Goal: Communication & Community: Answer question/provide support

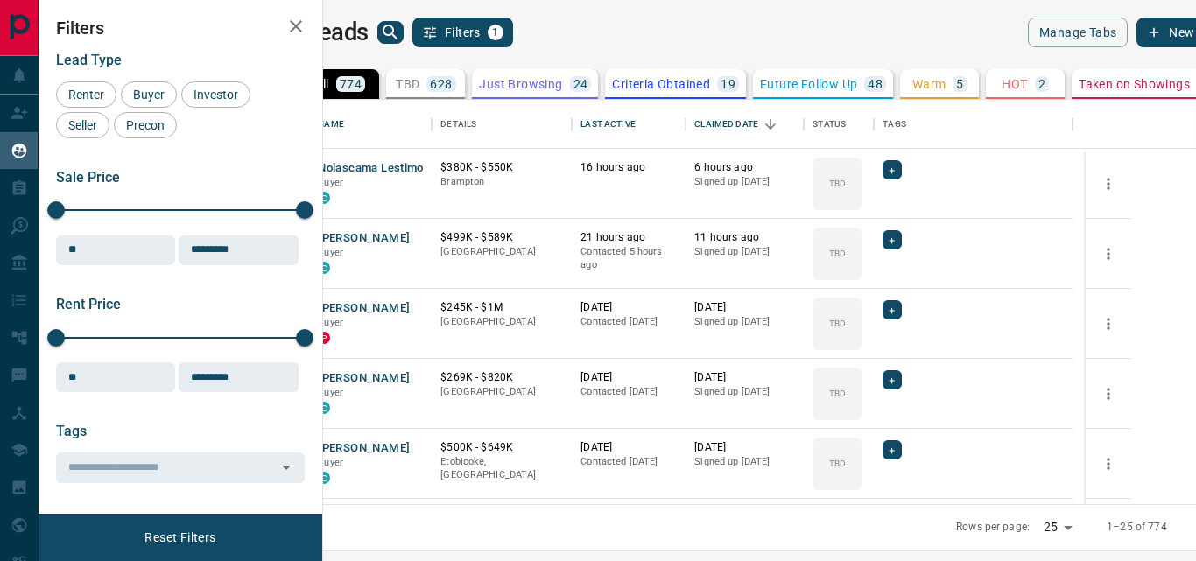
scroll to position [391, 852]
click at [410, 166] on button "Nolascama Lestimo" at bounding box center [370, 168] width 105 height 17
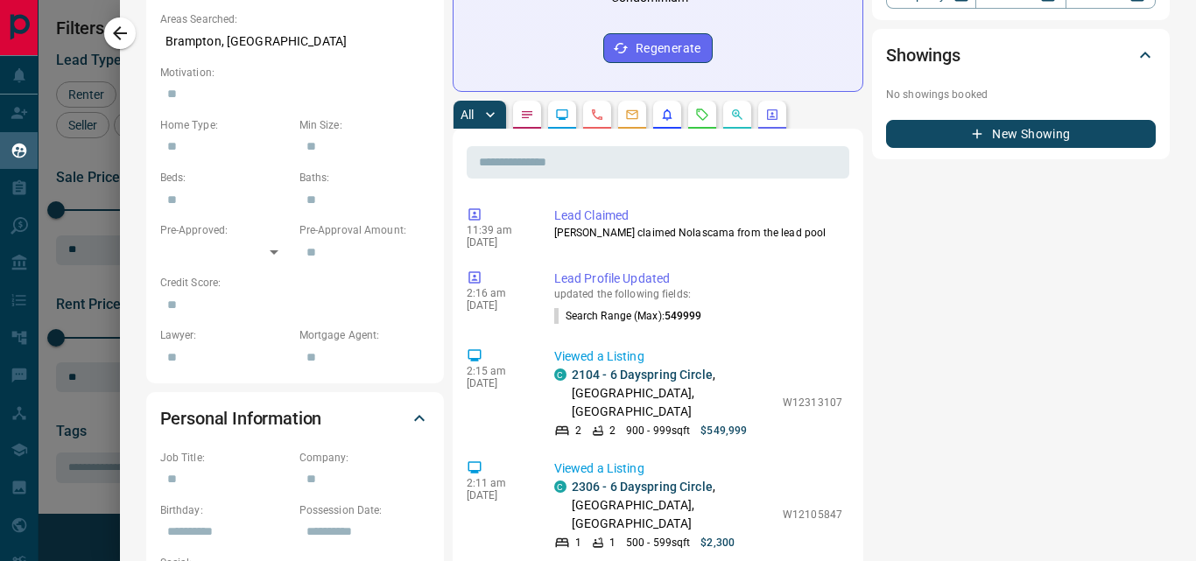
scroll to position [702, 0]
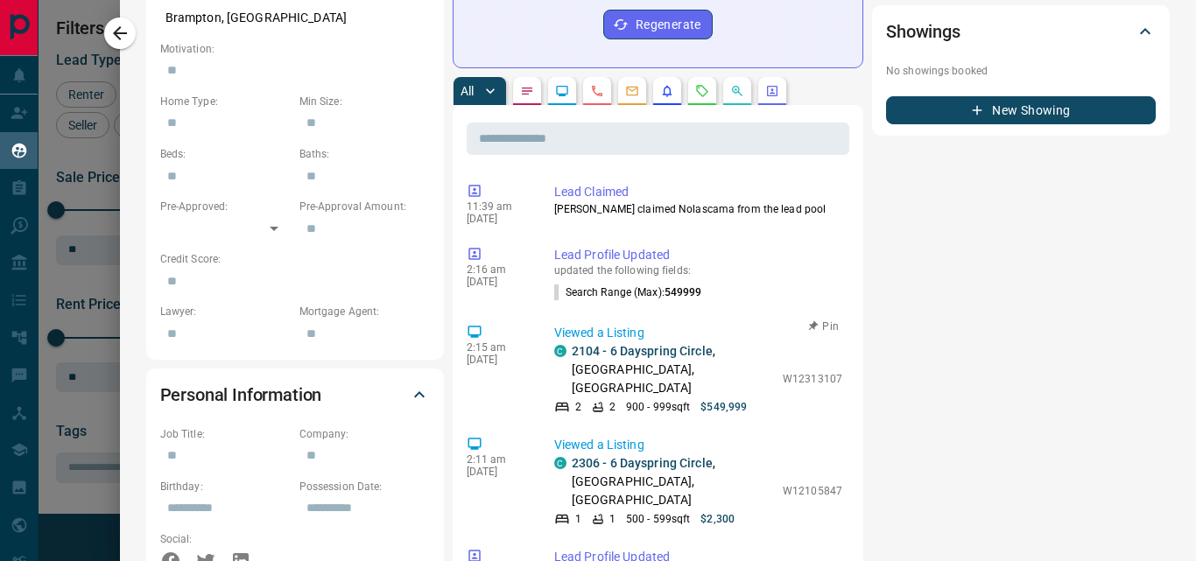
click at [665, 324] on p "Viewed a Listing" at bounding box center [698, 333] width 288 height 18
click at [661, 344] on link "2104 - 6 Dayspring Circle" at bounding box center [642, 351] width 141 height 14
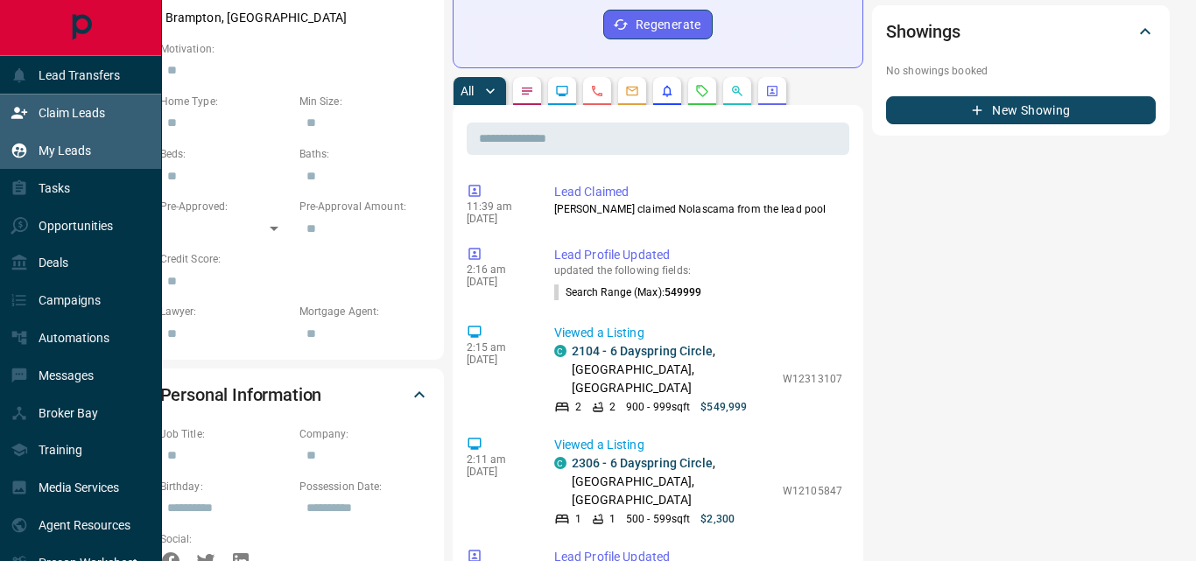
click at [65, 105] on div "Claim Leads" at bounding box center [58, 113] width 95 height 29
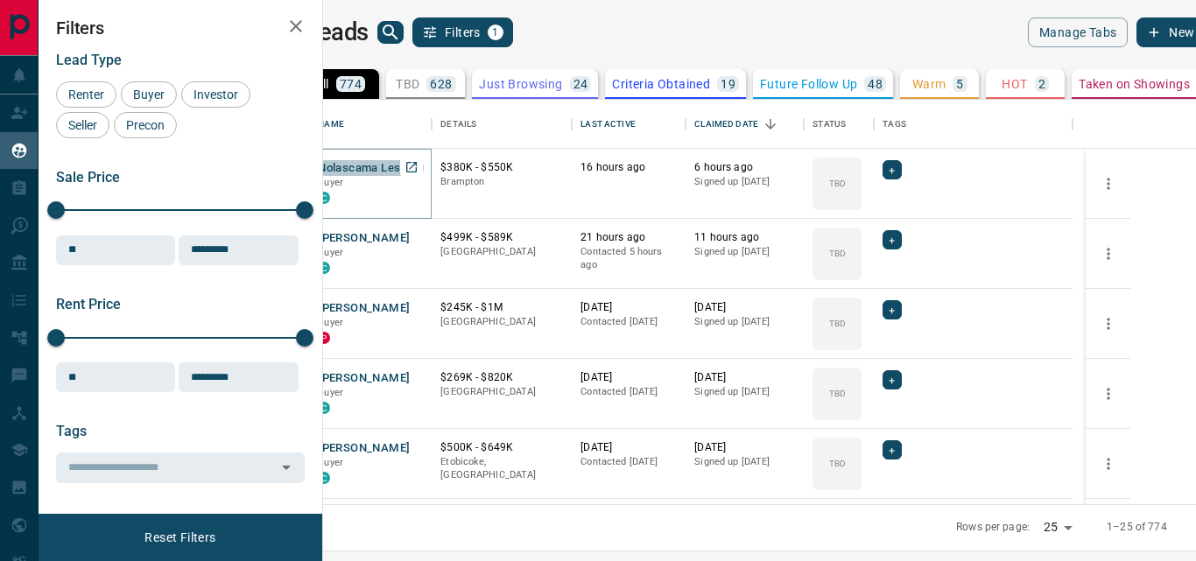
click at [423, 166] on button "Nolascama Lestimo" at bounding box center [370, 168] width 105 height 17
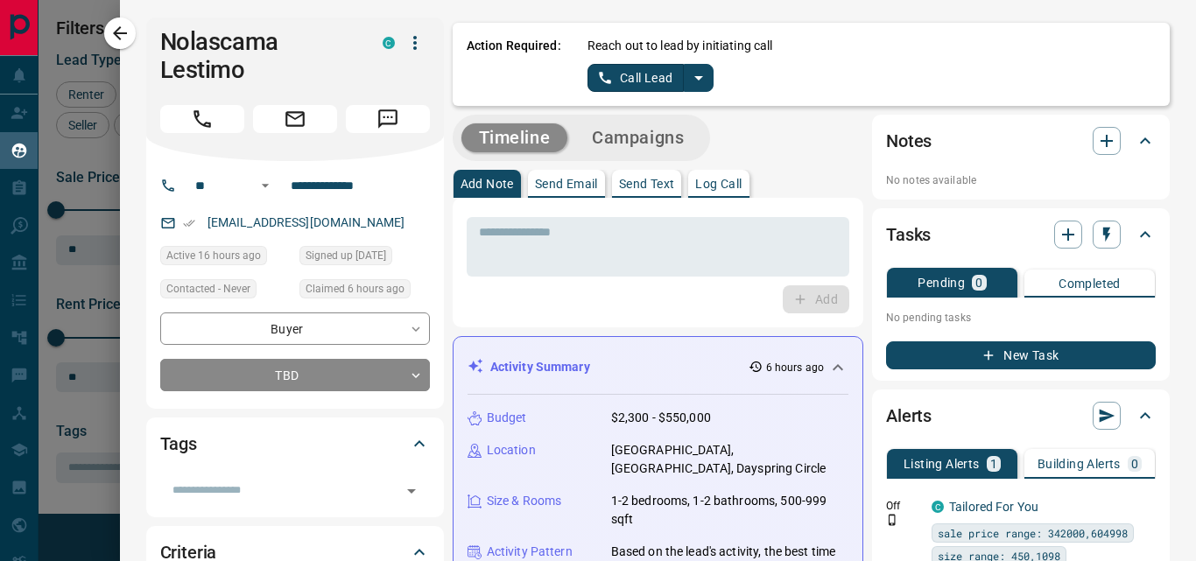
click at [699, 77] on icon "split button" at bounding box center [698, 78] width 9 height 4
click at [655, 141] on li "Log Manual Call" at bounding box center [650, 138] width 107 height 26
click at [717, 188] on p "Log Call" at bounding box center [718, 184] width 46 height 12
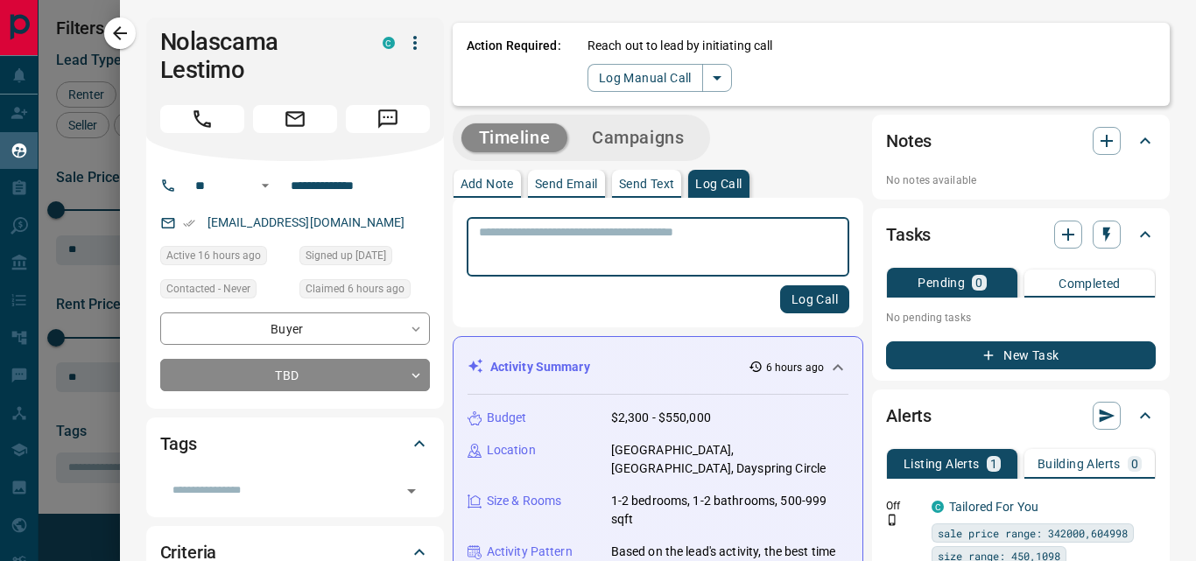
click at [556, 235] on textarea at bounding box center [658, 247] width 358 height 45
click at [556, 235] on textarea "*" at bounding box center [658, 247] width 358 height 45
type textarea "**********"
click at [796, 309] on button "Log Call" at bounding box center [814, 299] width 69 height 28
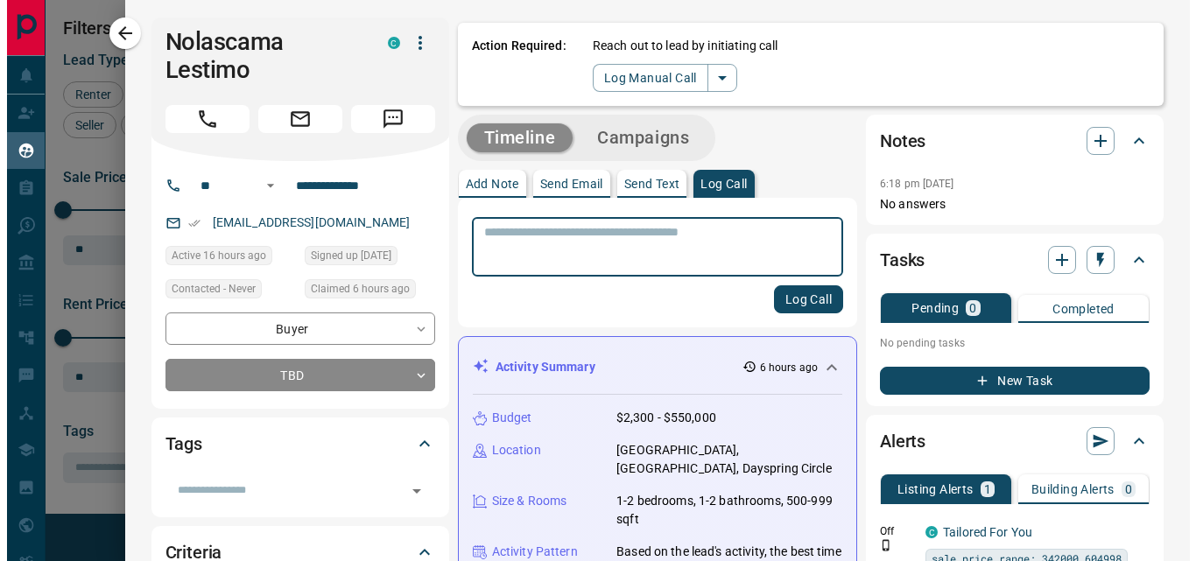
scroll to position [391, 852]
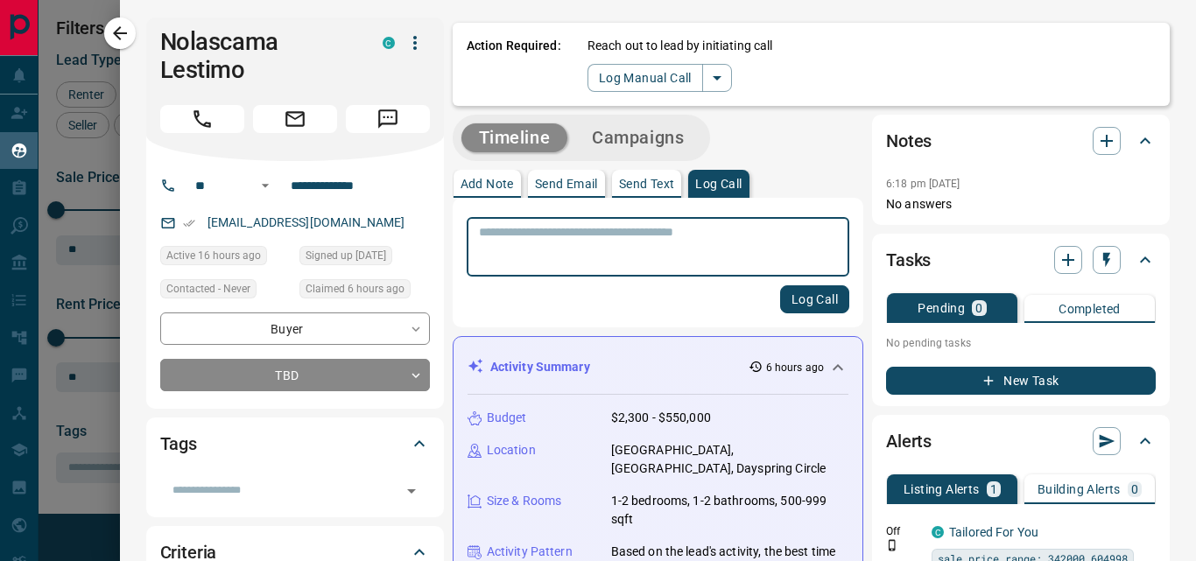
click at [576, 184] on p "Send Email" at bounding box center [566, 184] width 63 height 12
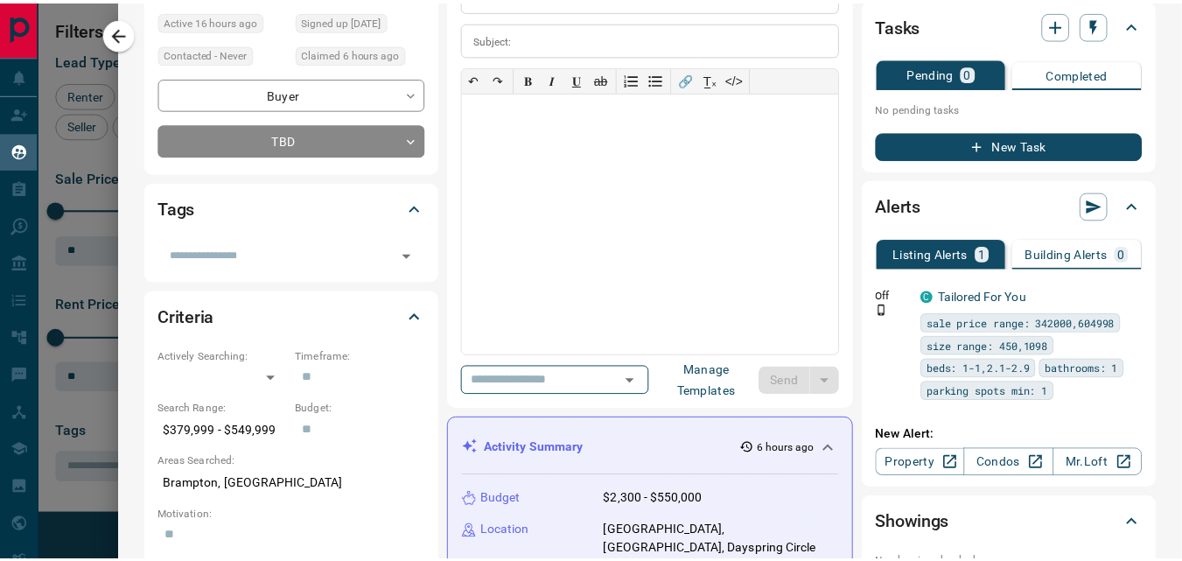
scroll to position [248, 0]
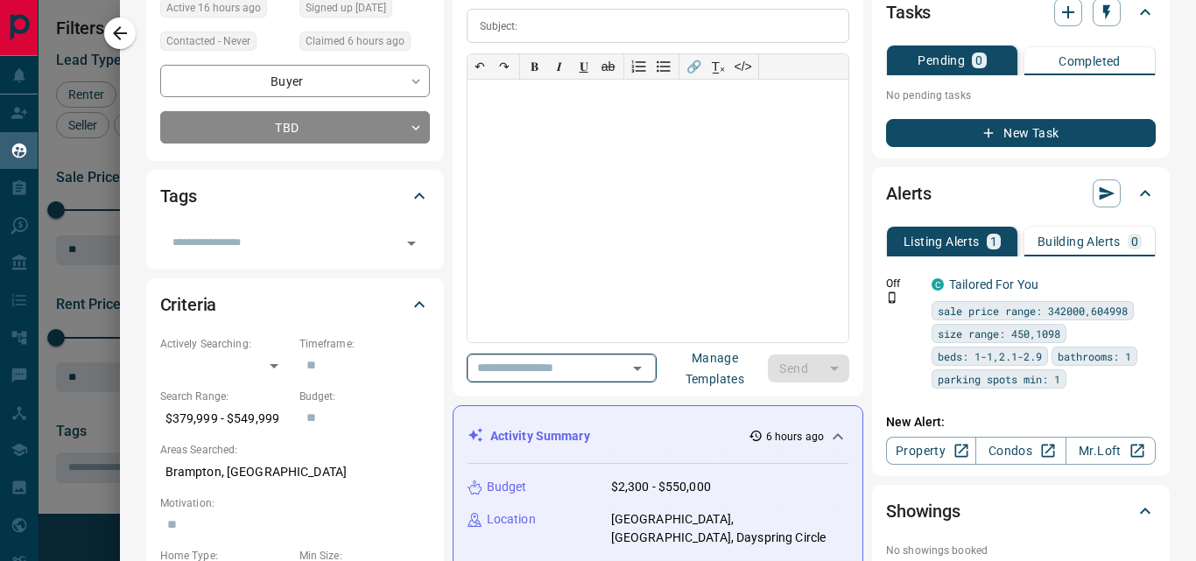
click at [642, 369] on icon "Open" at bounding box center [637, 369] width 9 height 4
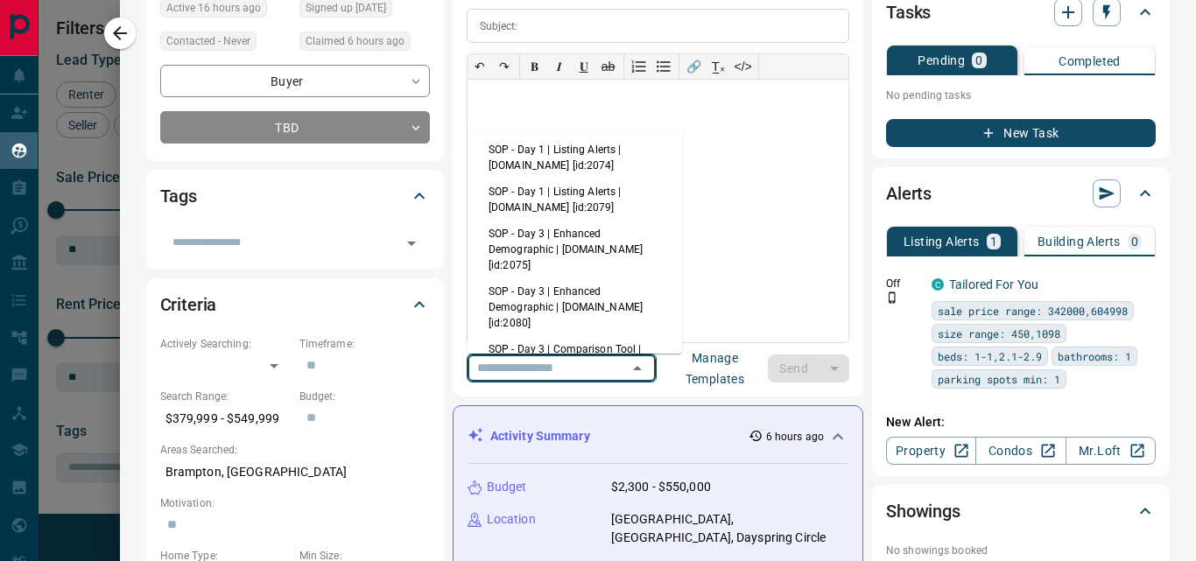
click at [576, 154] on li "SOP - Day 1 | Listing Alerts | [DOMAIN_NAME] [id:2074]" at bounding box center [574, 158] width 214 height 42
type input "**********"
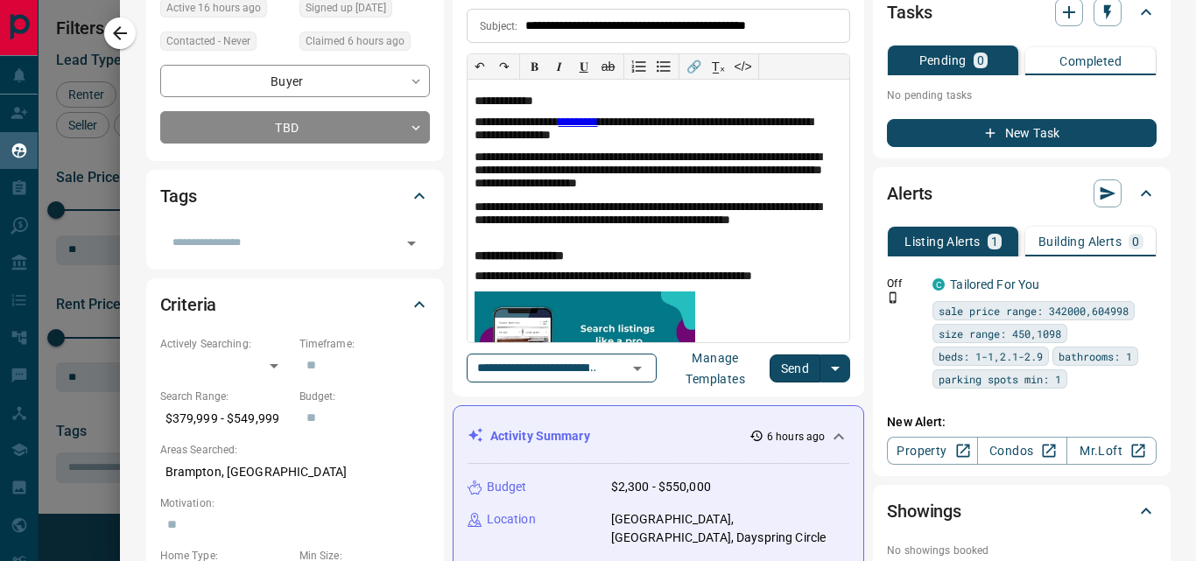
click at [796, 364] on button "Send" at bounding box center [795, 368] width 52 height 28
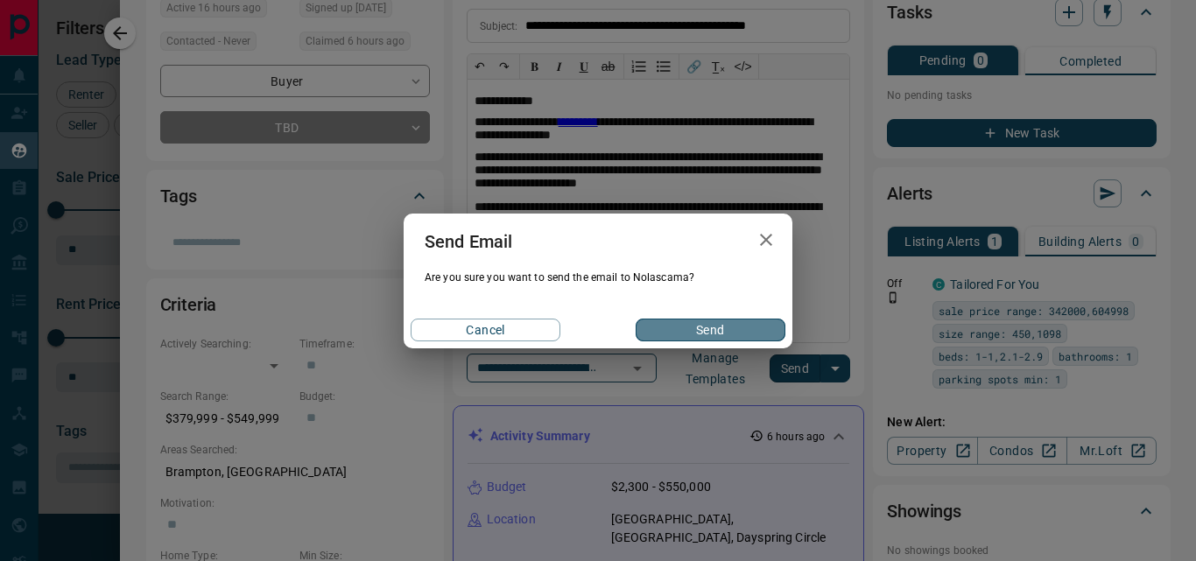
click at [733, 331] on button "Send" at bounding box center [710, 330] width 150 height 23
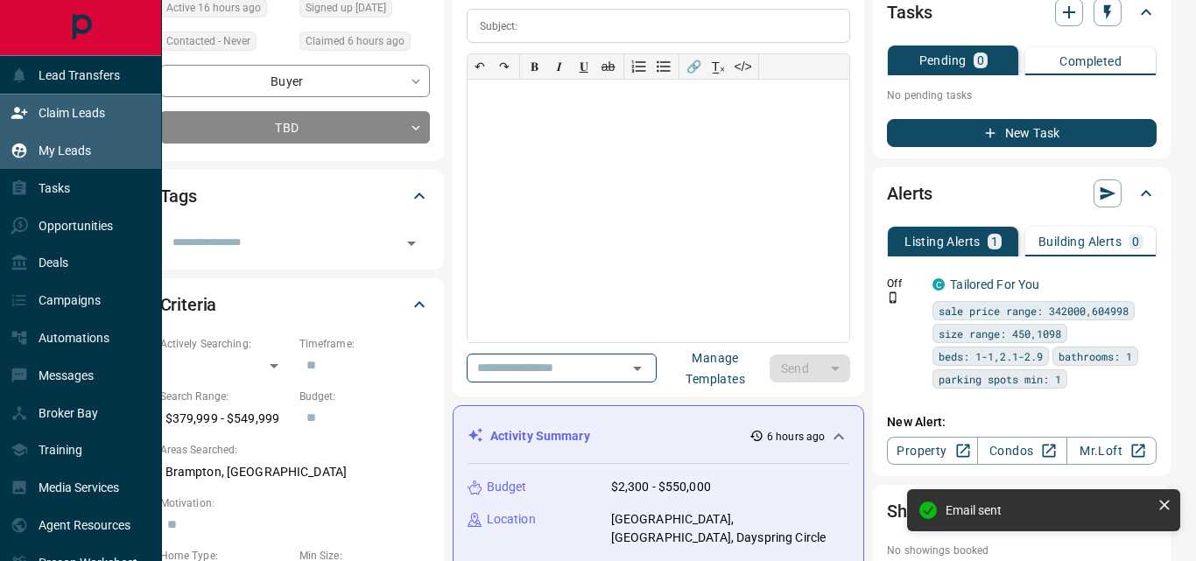
click at [88, 111] on p "Claim Leads" at bounding box center [72, 113] width 67 height 14
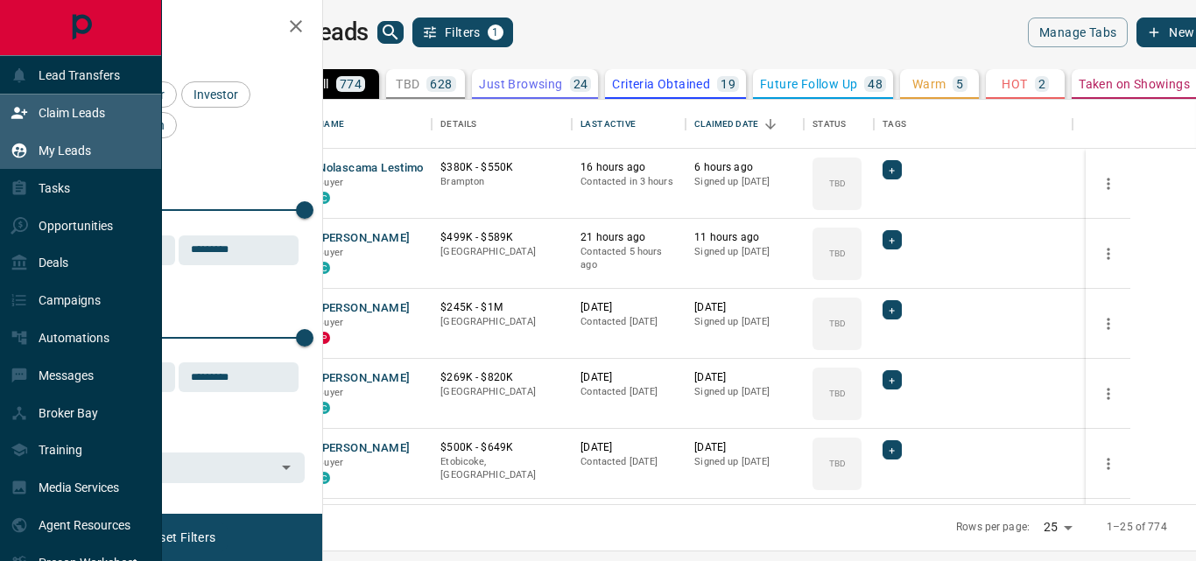
click at [67, 115] on p "Claim Leads" at bounding box center [72, 113] width 67 height 14
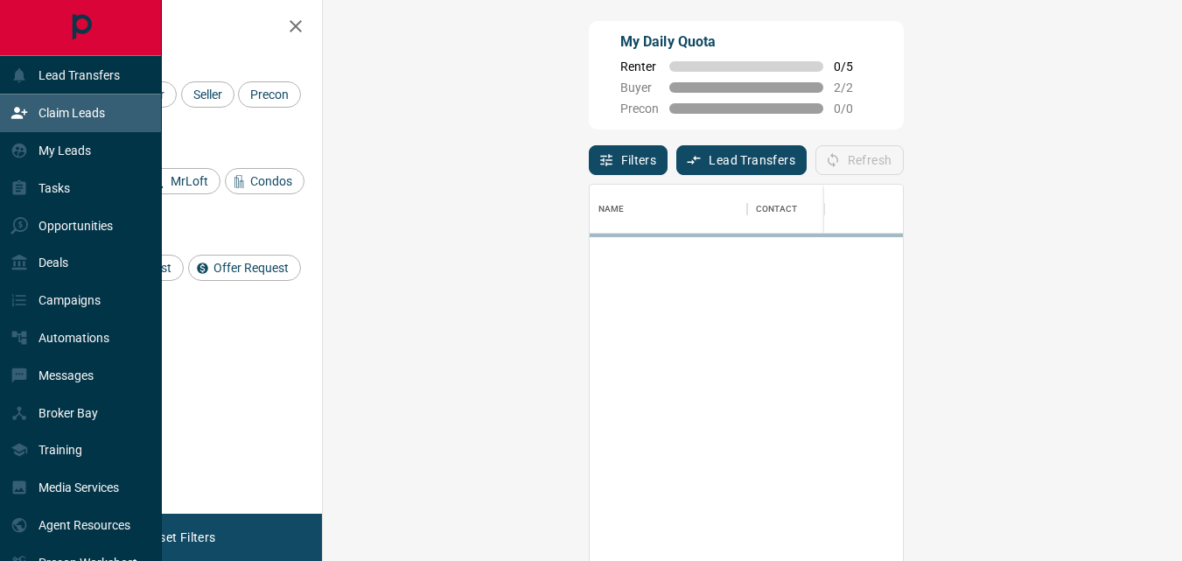
scroll to position [408, 809]
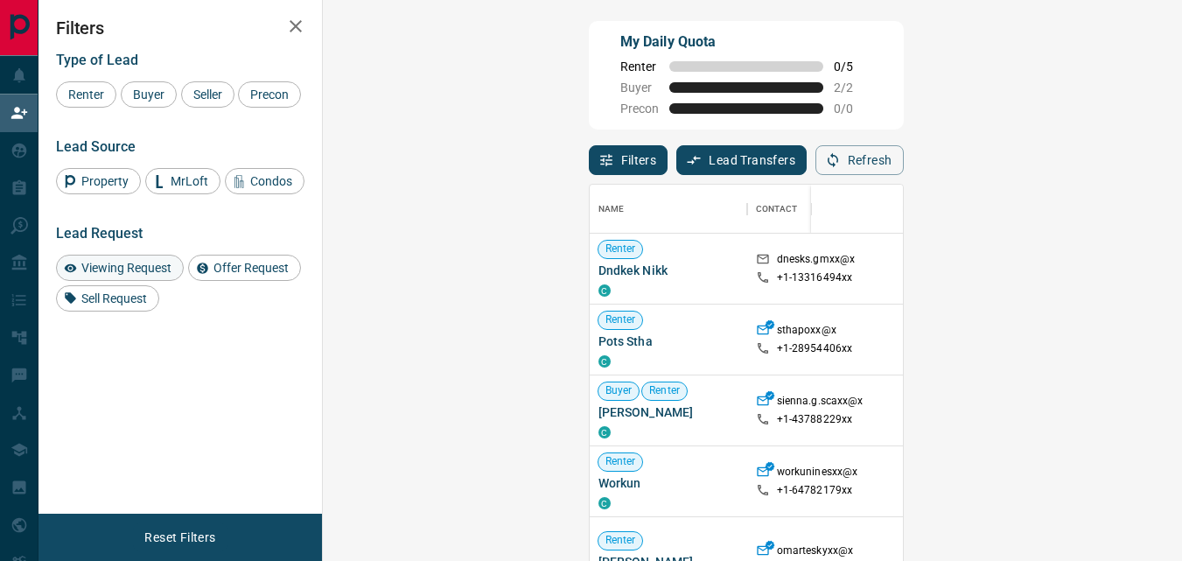
click at [138, 275] on span "Viewing Request" at bounding box center [126, 268] width 102 height 14
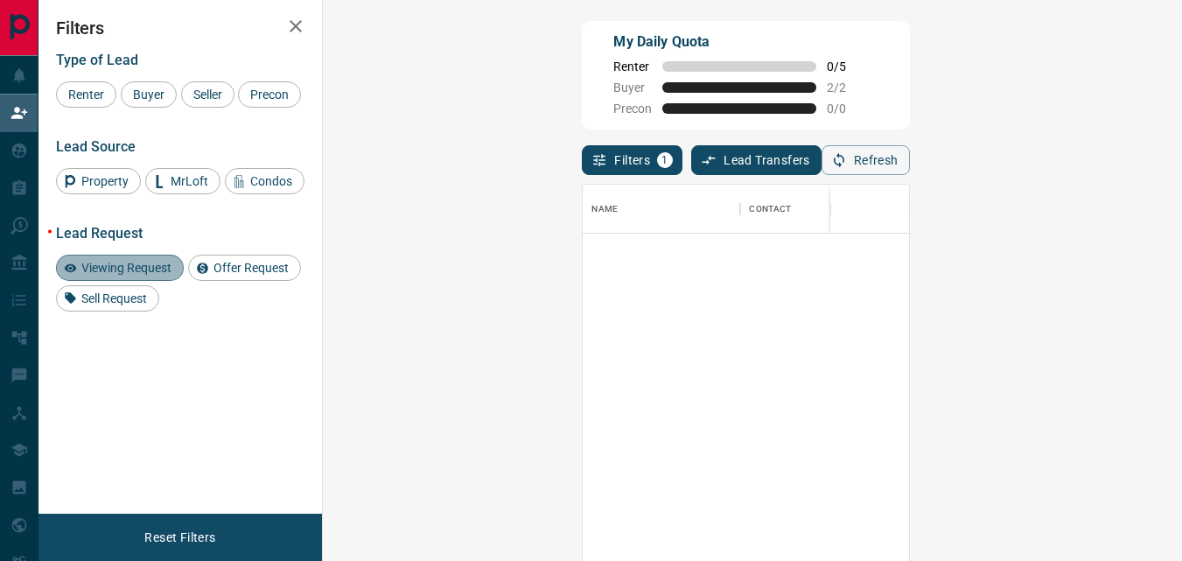
click at [138, 275] on span "Viewing Request" at bounding box center [126, 268] width 102 height 14
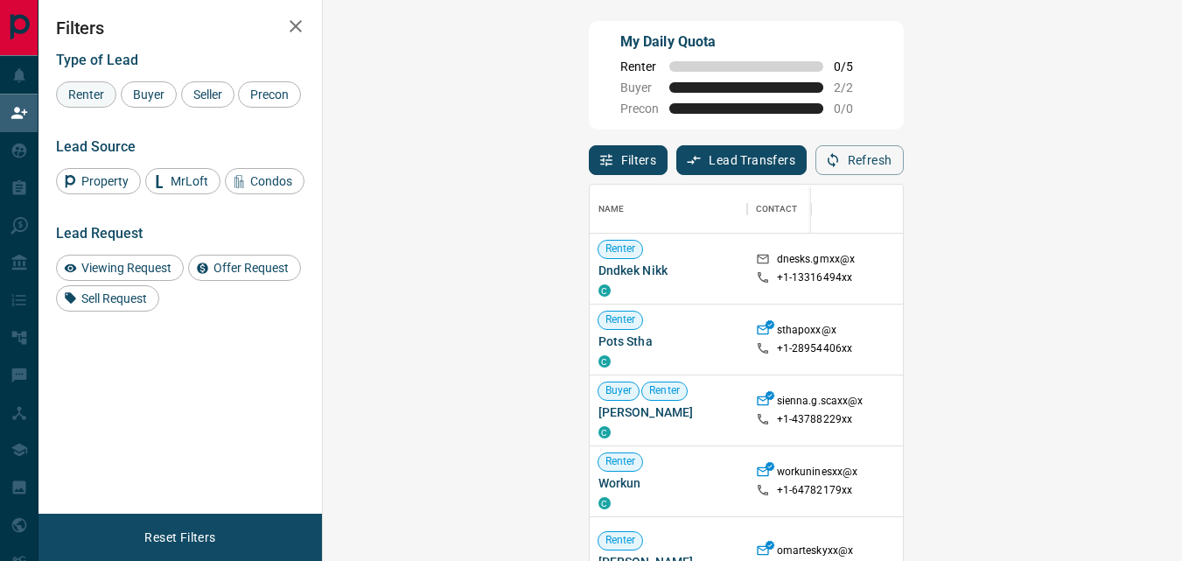
click at [93, 89] on span "Renter" at bounding box center [86, 95] width 48 height 14
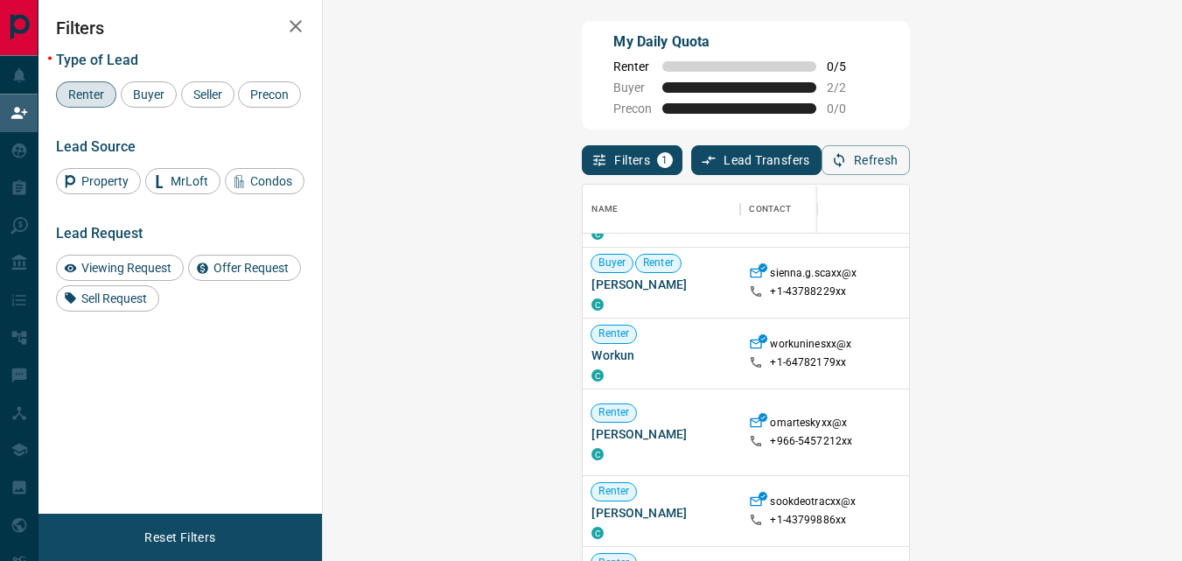
scroll to position [132, 0]
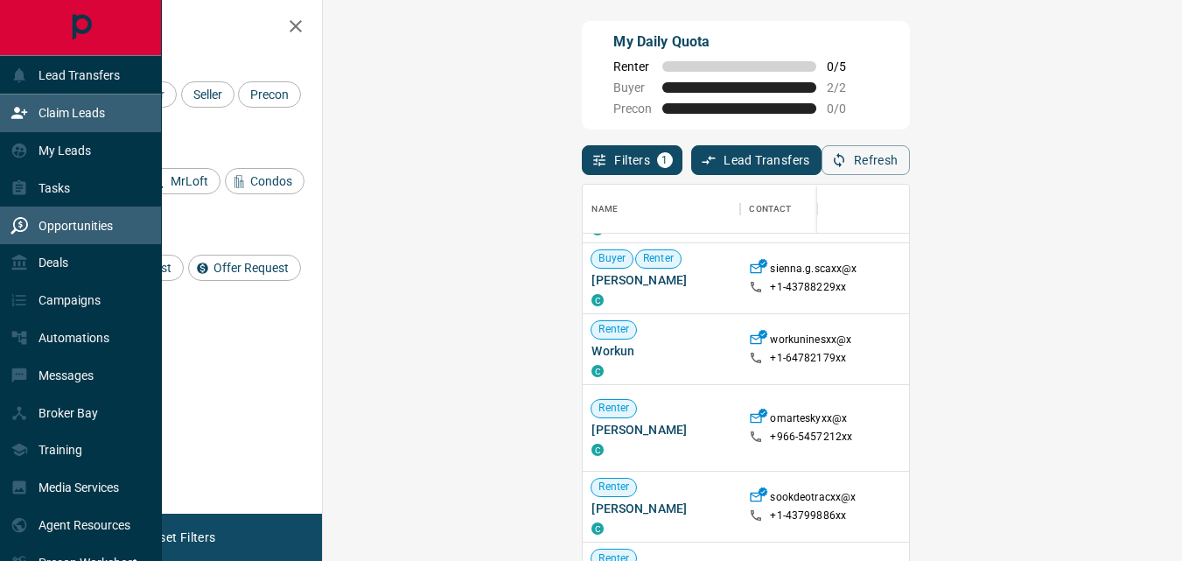
click at [67, 223] on p "Opportunities" at bounding box center [76, 226] width 74 height 14
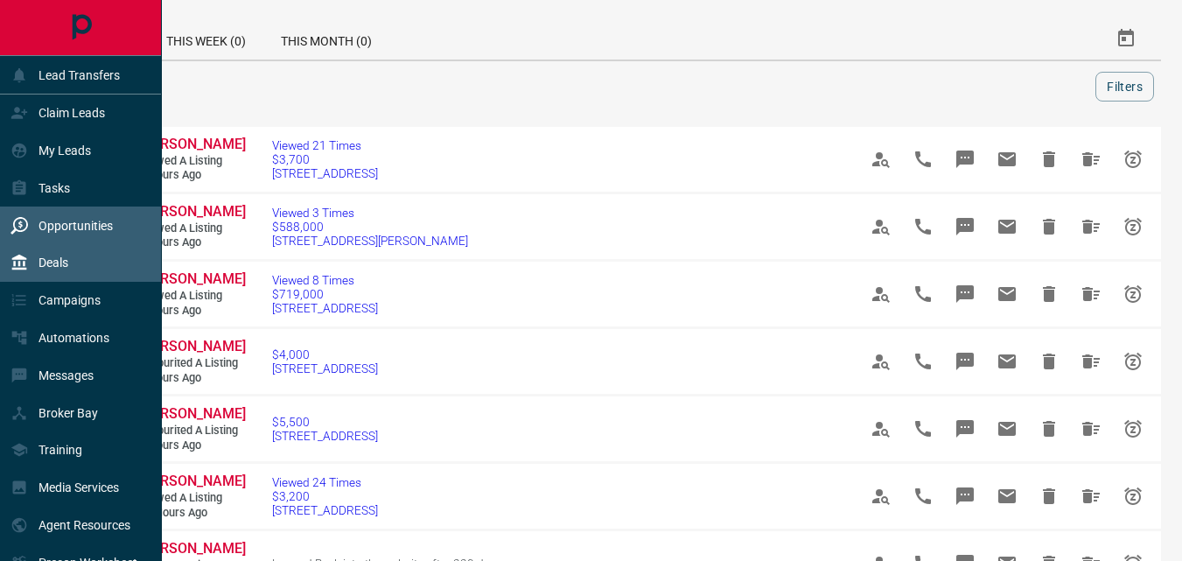
click at [55, 258] on p "Deals" at bounding box center [54, 263] width 30 height 14
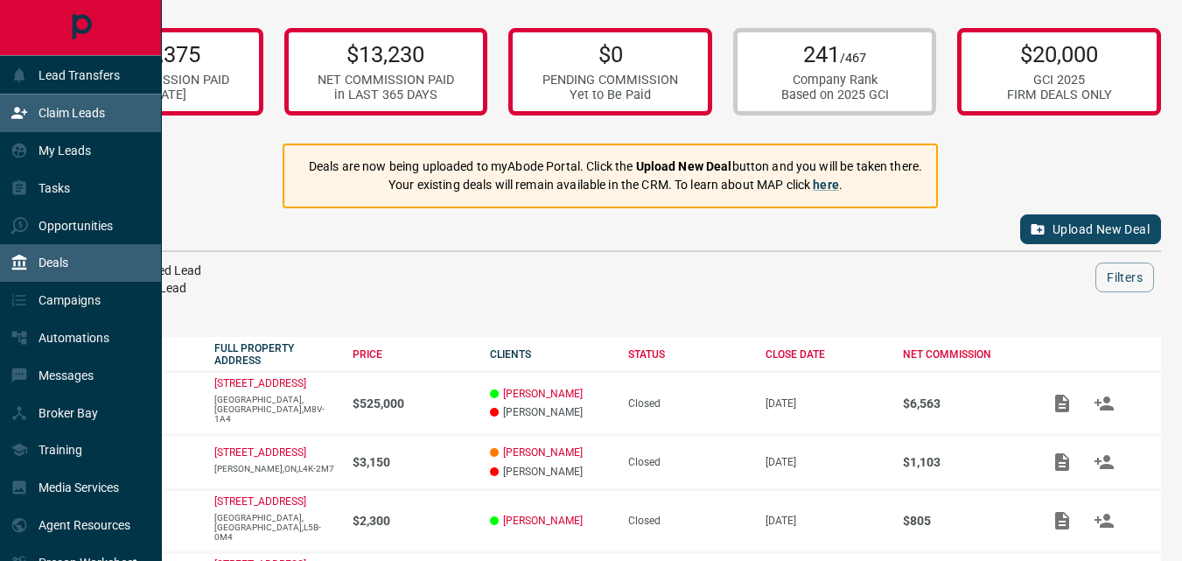
click at [57, 114] on p "Claim Leads" at bounding box center [72, 113] width 67 height 14
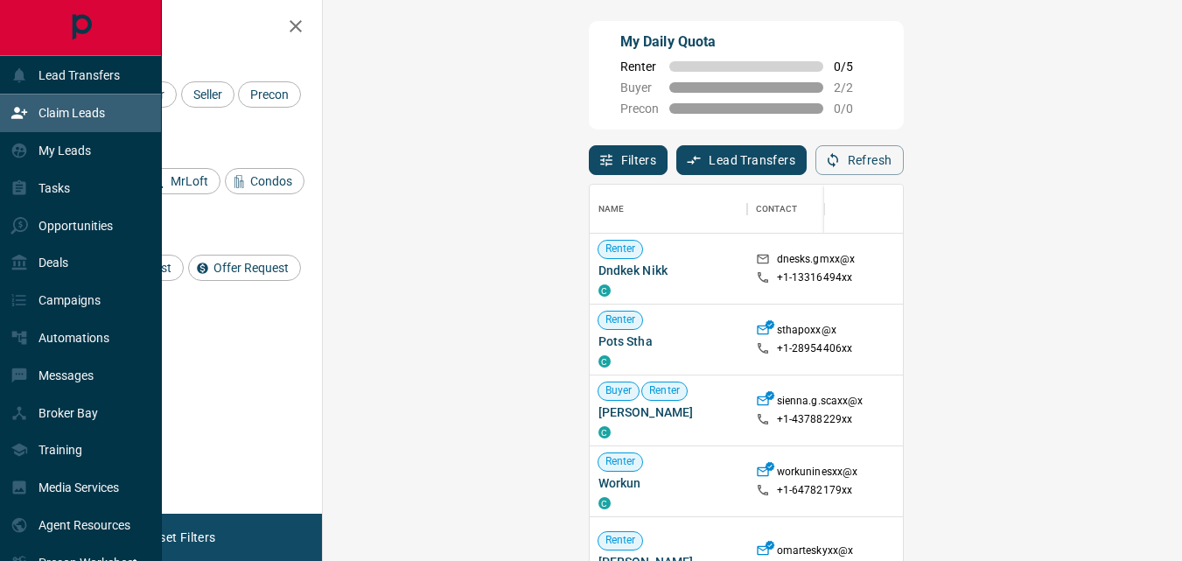
scroll to position [408, 809]
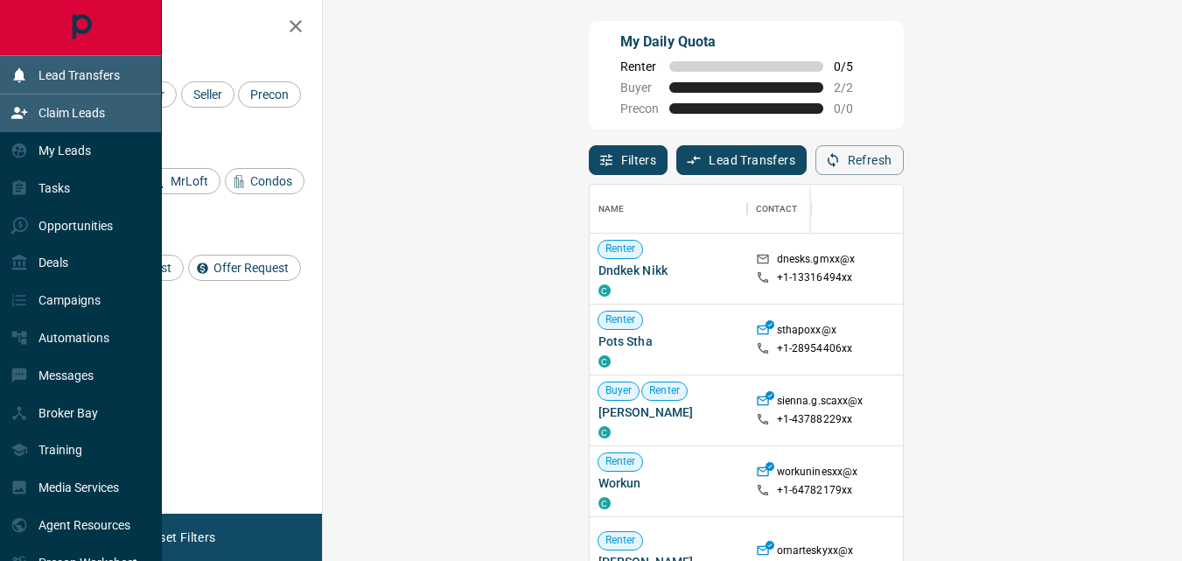
click at [74, 73] on p "Lead Transfers" at bounding box center [79, 75] width 81 height 14
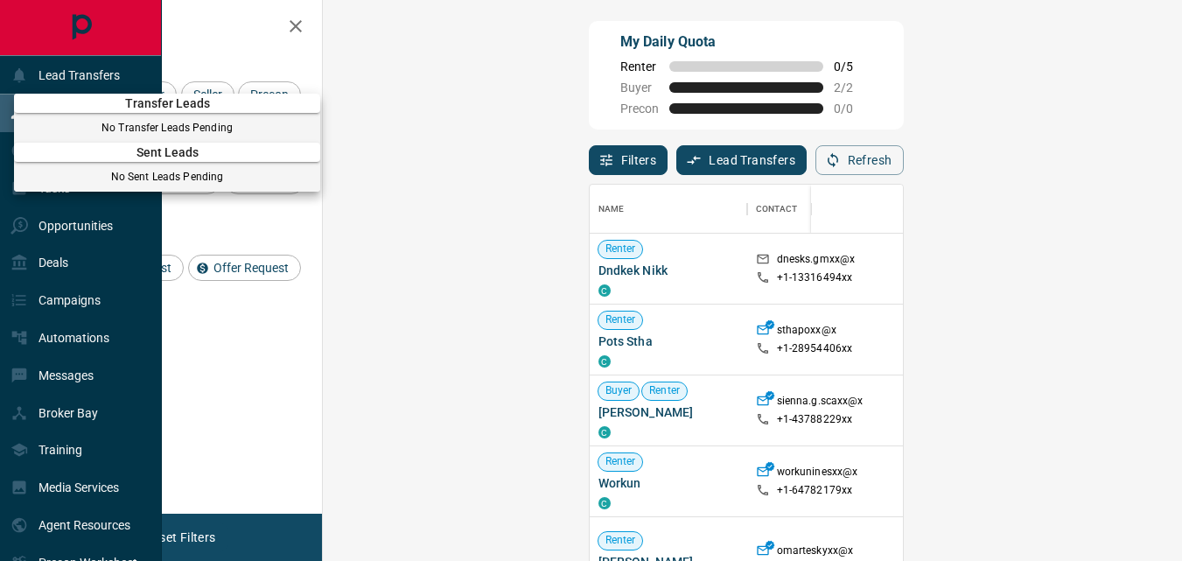
click at [211, 39] on div at bounding box center [591, 280] width 1182 height 561
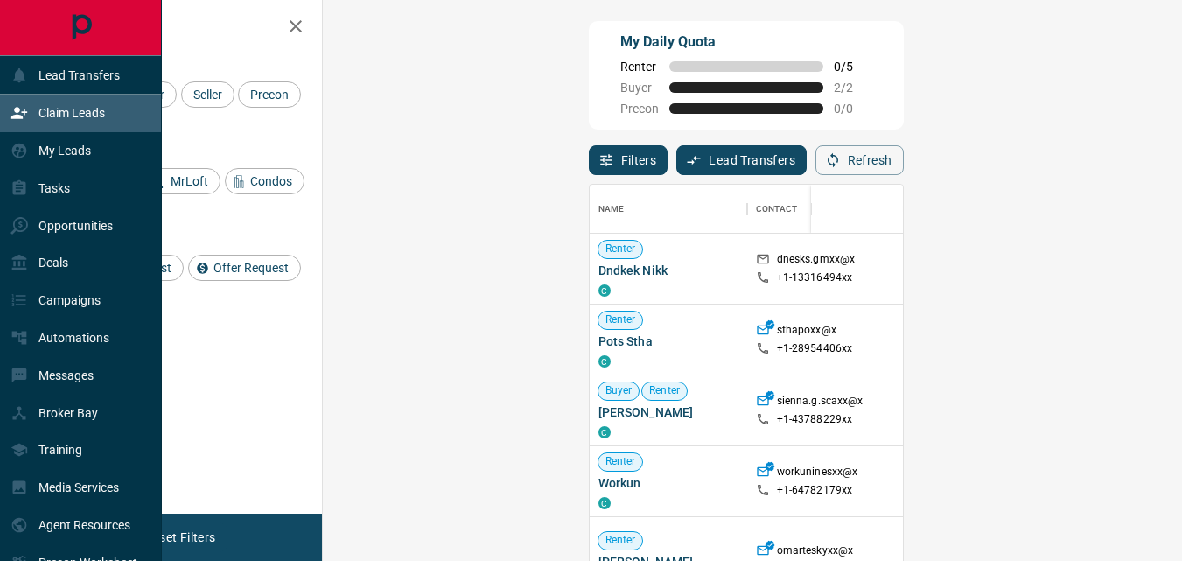
click at [87, 14] on icon "Main Page" at bounding box center [80, 27] width 39 height 39
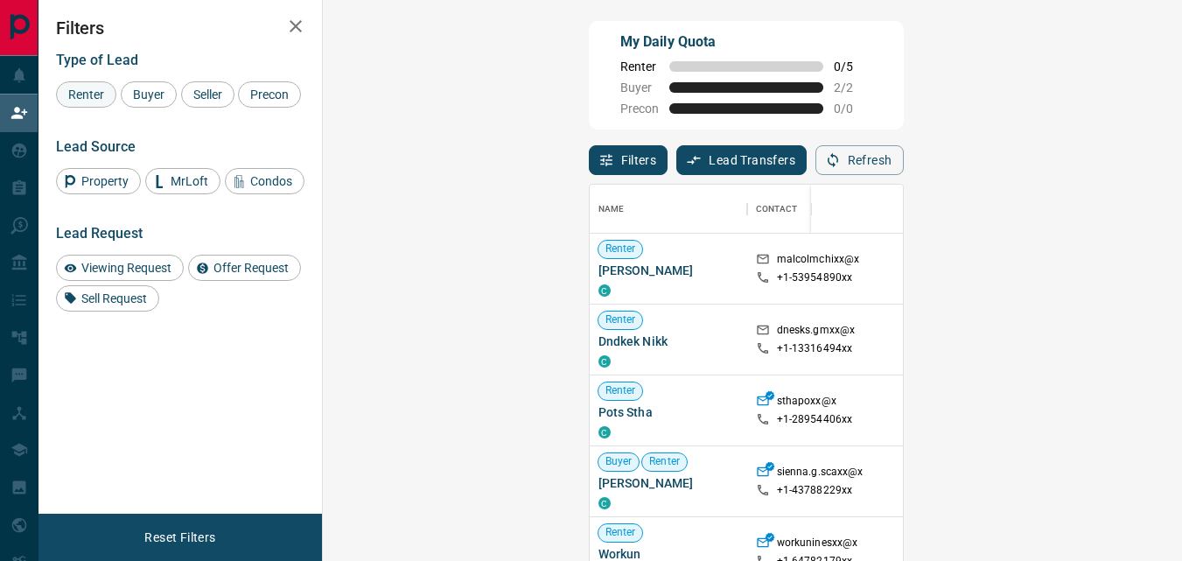
click at [85, 97] on span "Renter" at bounding box center [86, 95] width 48 height 14
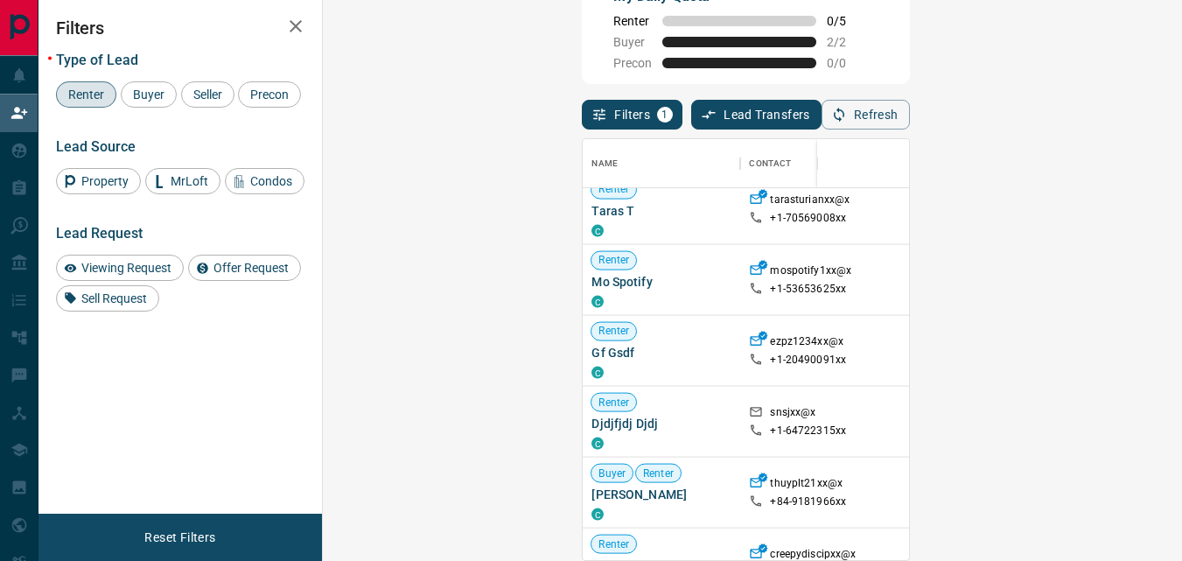
scroll to position [2858, 0]
